Goal: Check status

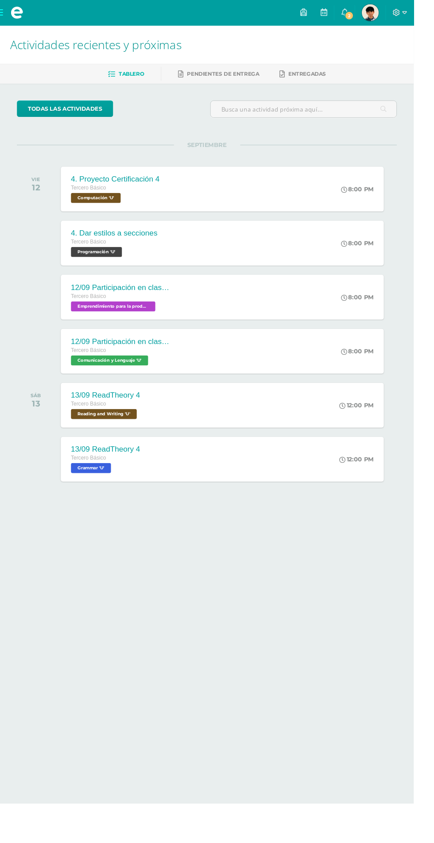
click at [399, 13] on span "[PERSON_NAME] Mi Perfil" at bounding box center [388, 13] width 21 height 18
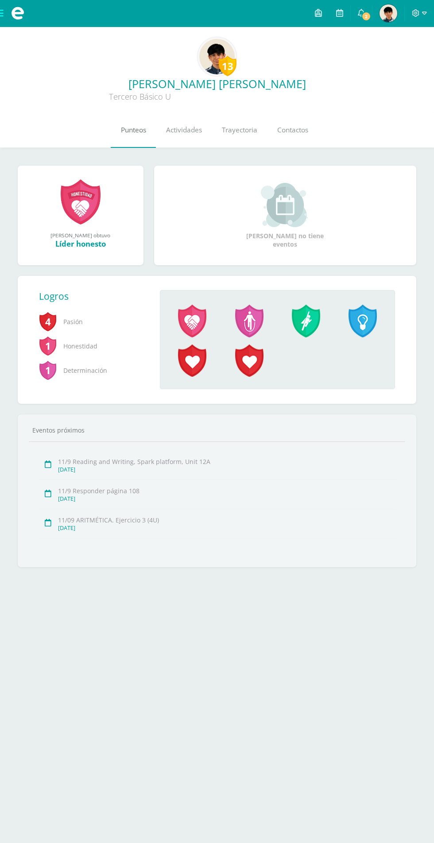
click at [122, 144] on link "Punteos" at bounding box center [133, 129] width 45 height 35
click at [195, 141] on link "Actividades" at bounding box center [184, 129] width 56 height 35
click at [135, 139] on link "Punteos" at bounding box center [133, 129] width 45 height 35
click at [121, 131] on span "Punteos" at bounding box center [133, 129] width 25 height 9
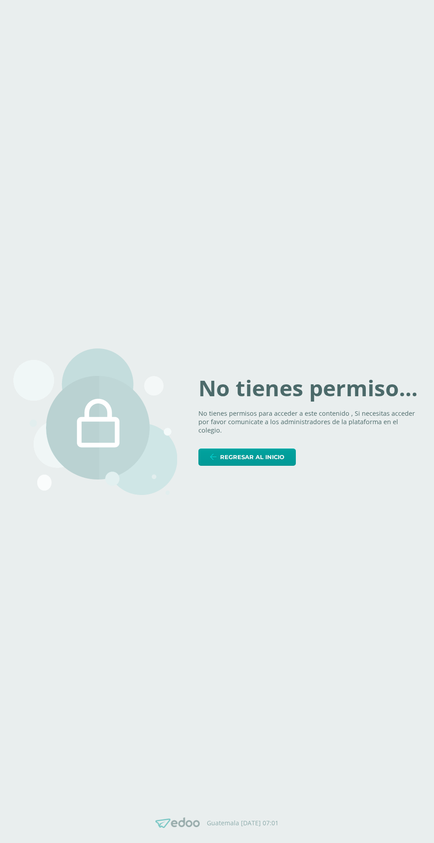
click at [143, 135] on body "No tienes permiso... No tienes permisos para acceder a este contenido , Si nece…" at bounding box center [217, 421] width 434 height 843
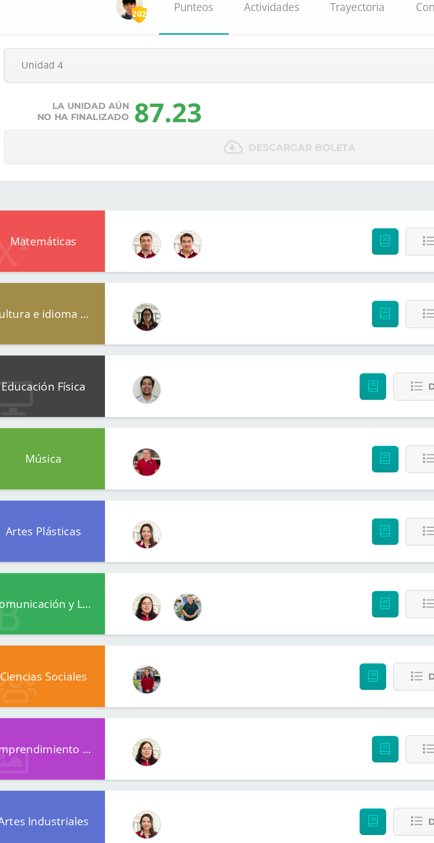
scroll to position [16, 0]
